Goal: Information Seeking & Learning: Compare options

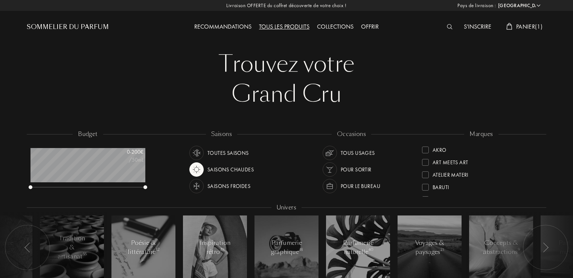
select select "FR"
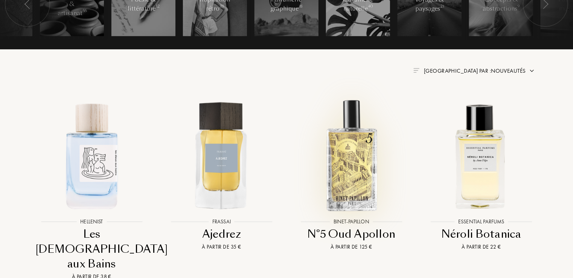
scroll to position [38, 115]
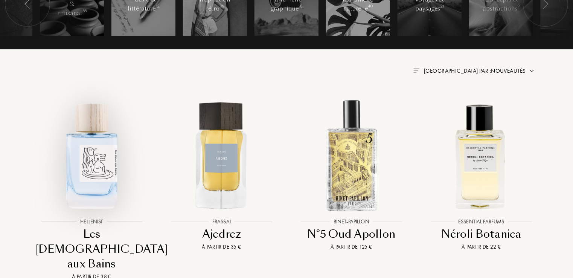
click at [109, 172] on img at bounding box center [91, 155] width 117 height 117
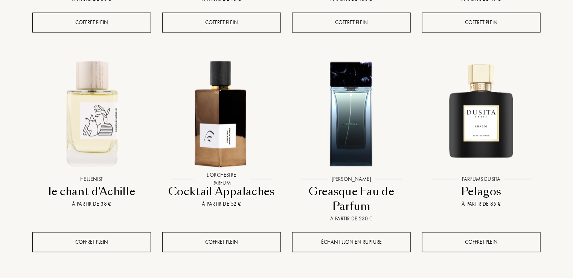
scroll to position [740, 0]
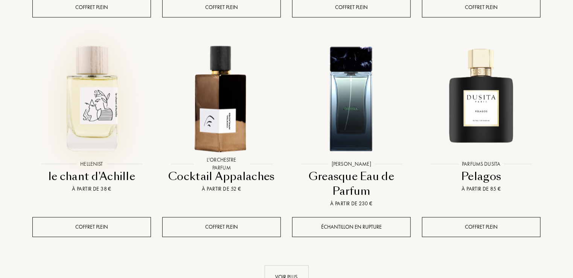
click at [93, 102] on img at bounding box center [91, 97] width 117 height 117
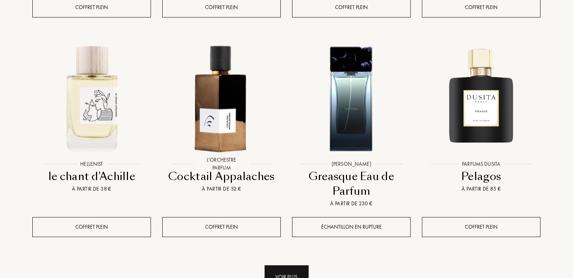
click at [294, 265] on div "Voir plus" at bounding box center [287, 277] width 44 height 24
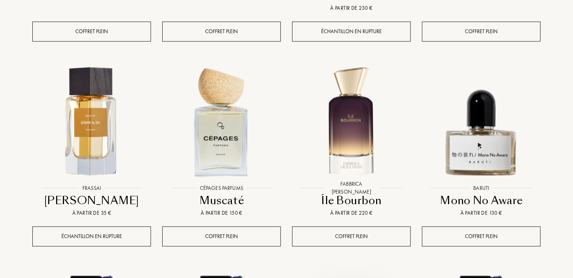
scroll to position [936, 0]
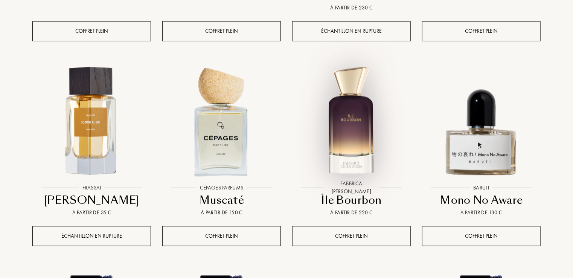
click at [352, 120] on img at bounding box center [351, 120] width 117 height 117
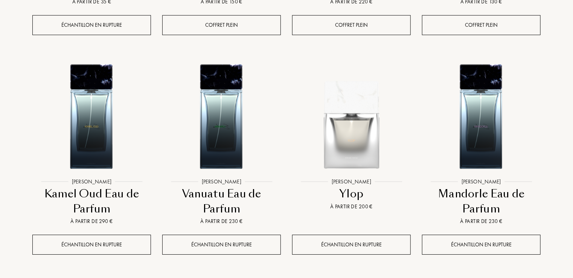
scroll to position [1161, 0]
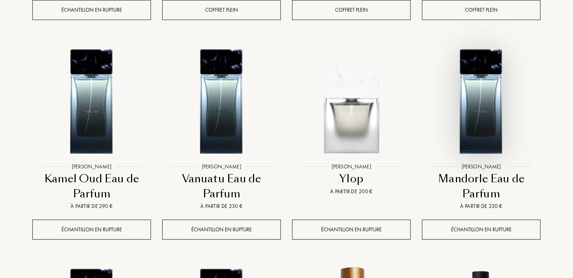
click at [496, 55] on img at bounding box center [481, 99] width 117 height 117
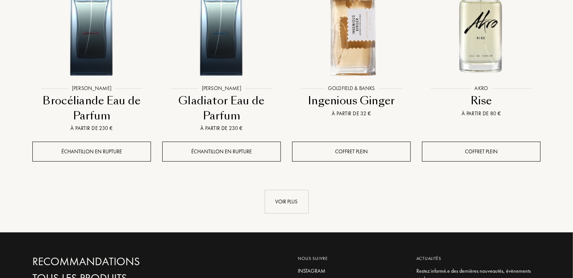
scroll to position [1462, 0]
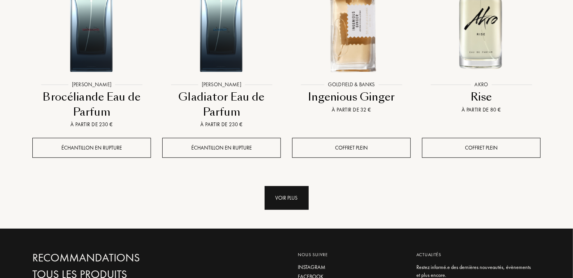
click at [281, 186] on div "Voir plus" at bounding box center [287, 198] width 44 height 24
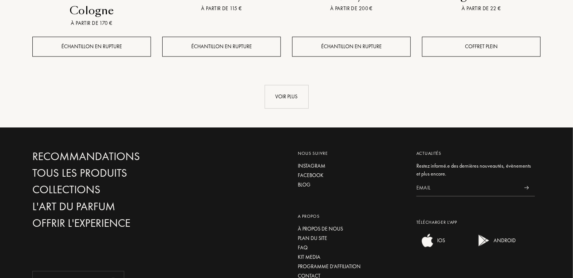
scroll to position [2215, 0]
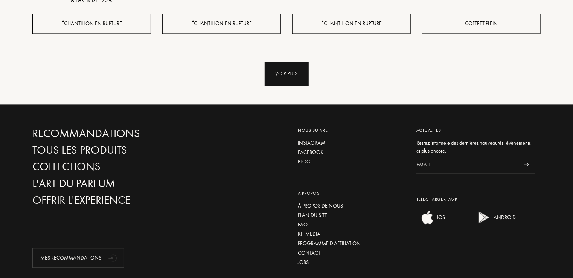
click at [279, 62] on div "Voir plus" at bounding box center [287, 74] width 44 height 24
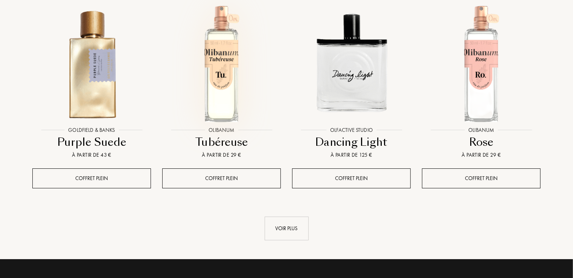
scroll to position [2682, 0]
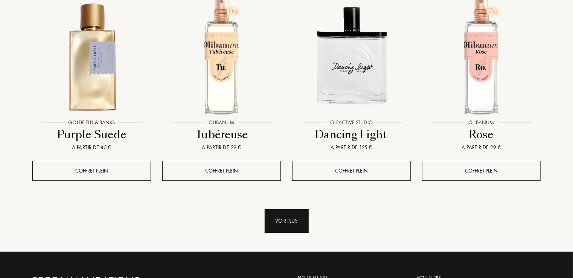
click at [291, 209] on div "Voir plus" at bounding box center [287, 221] width 44 height 24
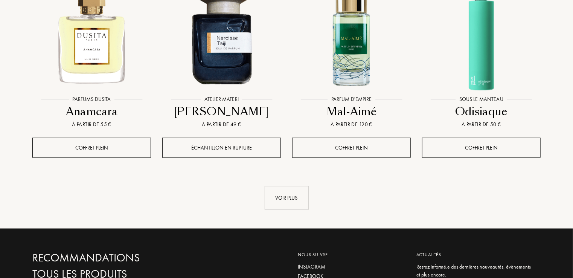
scroll to position [3329, 0]
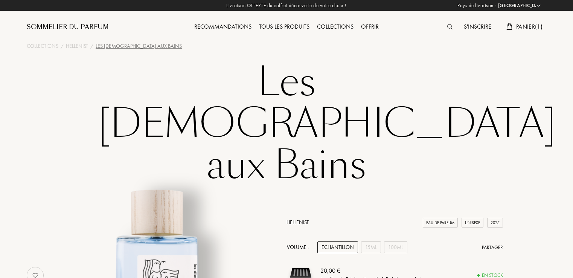
select select "FR"
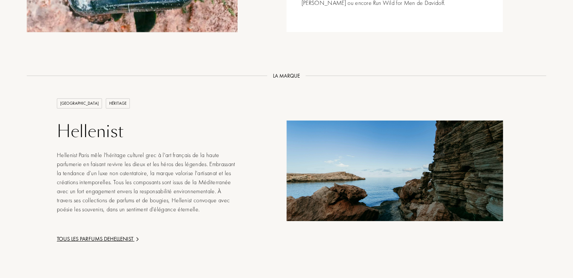
scroll to position [1267, 0]
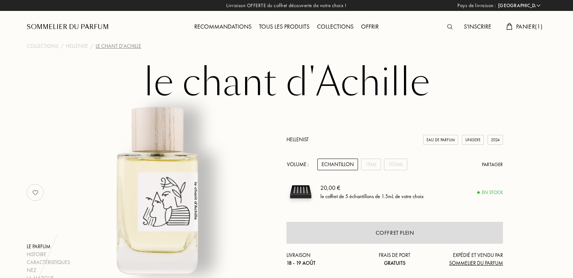
select select "FR"
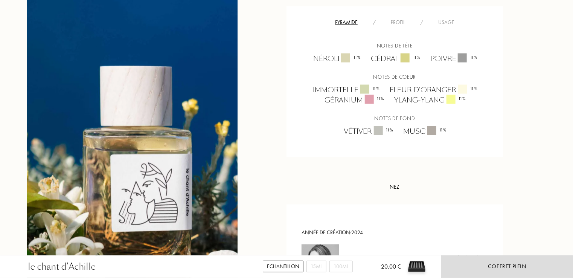
scroll to position [557, 0]
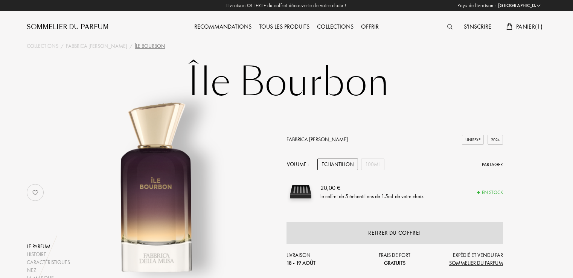
select select "FR"
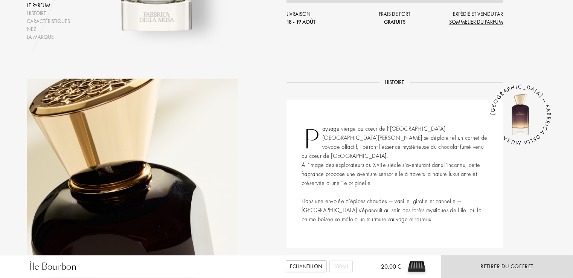
scroll to position [226, 0]
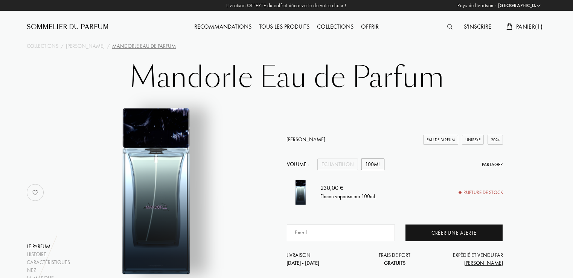
select select "FR"
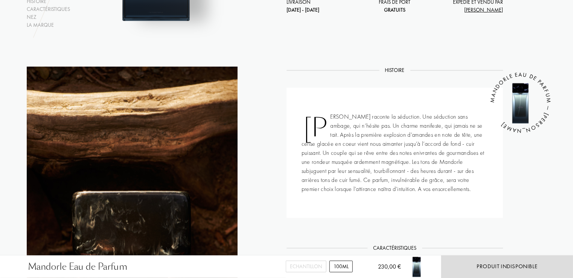
scroll to position [256, 0]
